Goal: Information Seeking & Learning: Learn about a topic

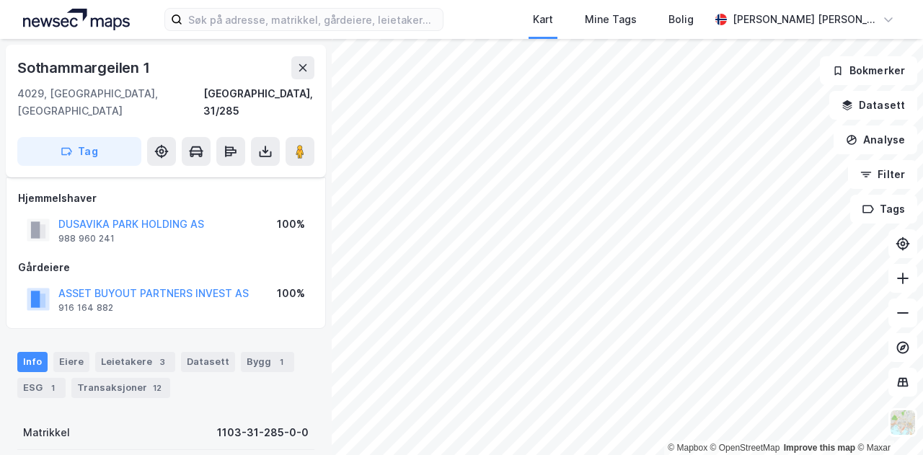
scroll to position [144, 0]
